Goal: Information Seeking & Learning: Understand process/instructions

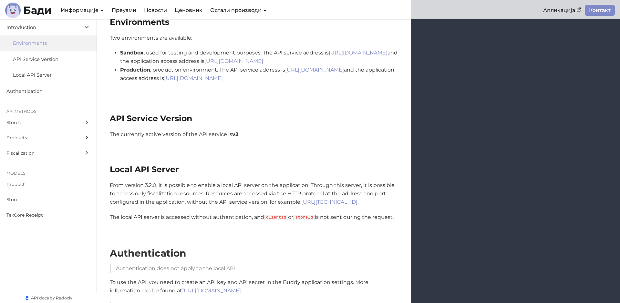
scroll to position [198, 0]
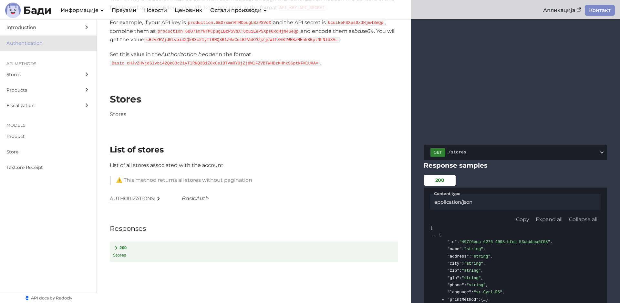
scroll to position [527, 0]
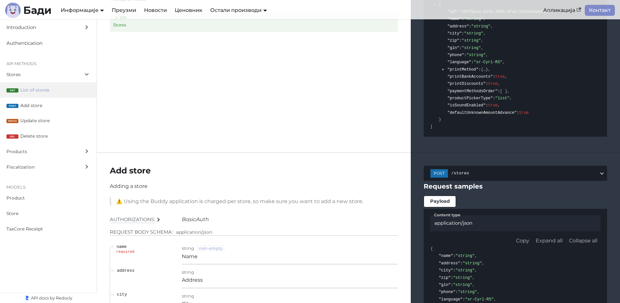
scroll to position [757, 0]
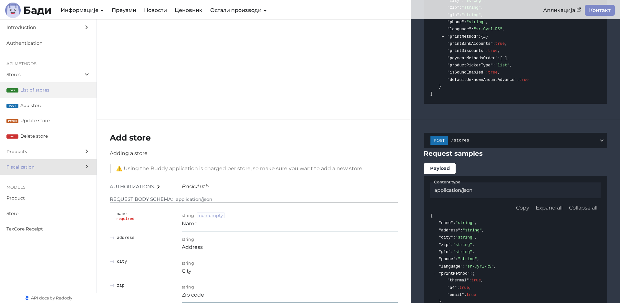
click at [13, 160] on label "Fiscalization" at bounding box center [48, 166] width 97 height 15
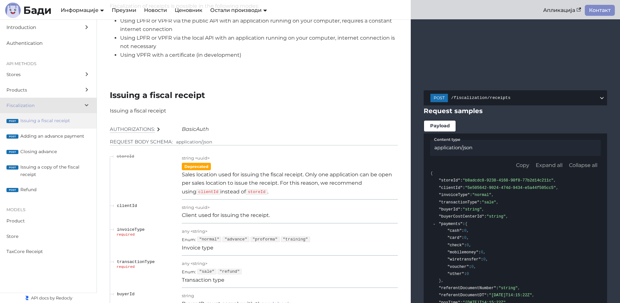
click at [63, 122] on span "Issuing a fiscal receipt" at bounding box center [55, 120] width 70 height 7
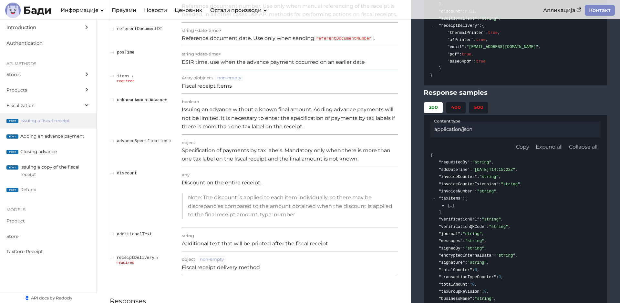
scroll to position [5725, 0]
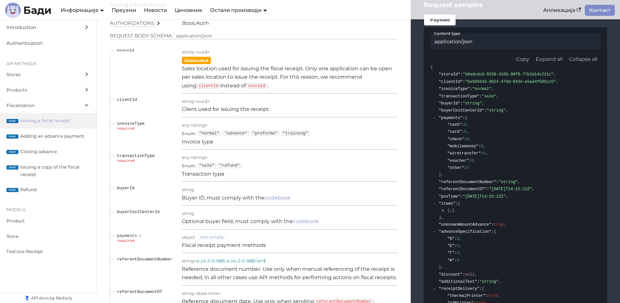
scroll to position [5362, 0]
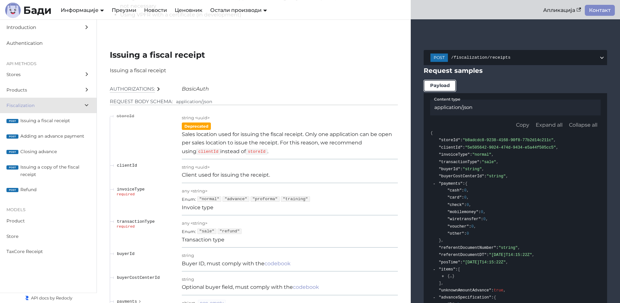
click at [451, 92] on li "Payload" at bounding box center [440, 86] width 32 height 12
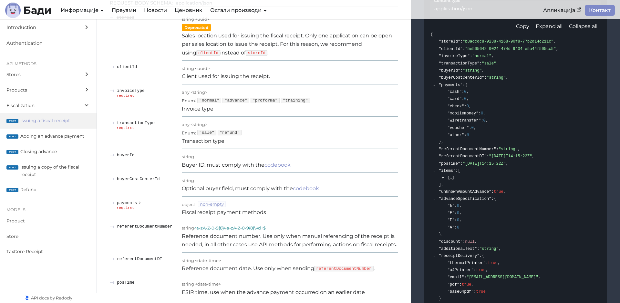
scroll to position [5527, 0]
